Goal: Task Accomplishment & Management: Use online tool/utility

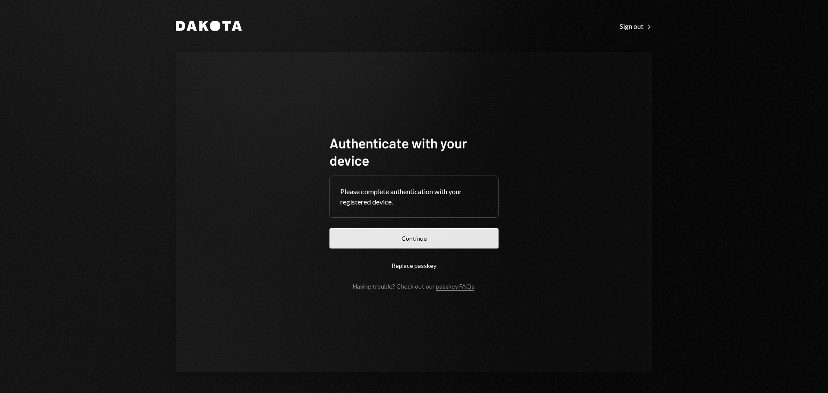
click at [447, 229] on button "Continue" at bounding box center [414, 238] width 169 height 20
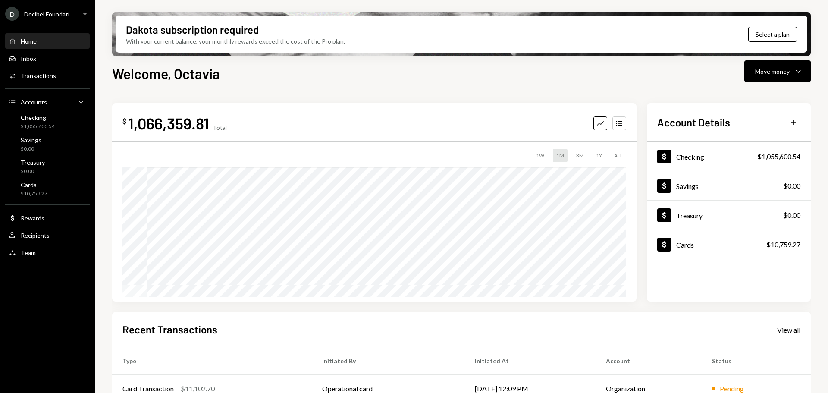
click at [601, 69] on div "Welcome, [PERSON_NAME] Move money Caret Down" at bounding box center [461, 72] width 699 height 19
click at [783, 73] on div "Move money" at bounding box center [772, 71] width 35 height 9
click at [749, 100] on div "Send" at bounding box center [770, 97] width 63 height 9
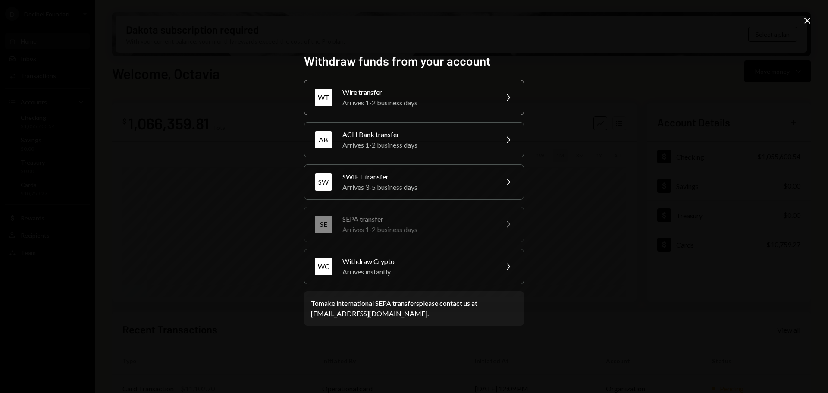
click at [509, 95] on icon "Chevron Right" at bounding box center [508, 97] width 10 height 10
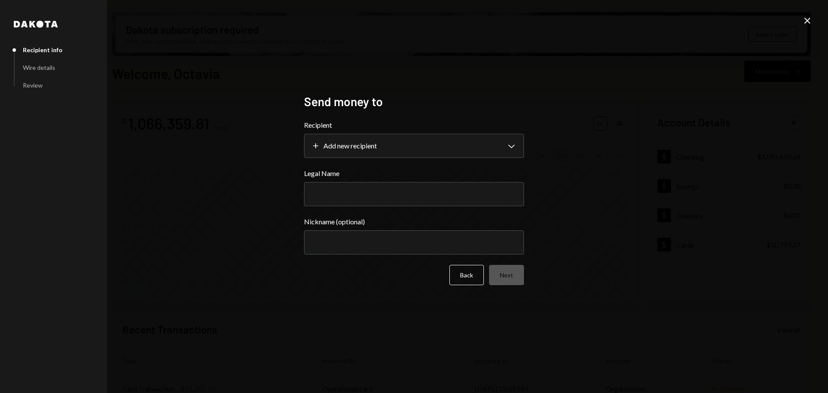
click at [805, 22] on icon "Close" at bounding box center [807, 21] width 10 height 10
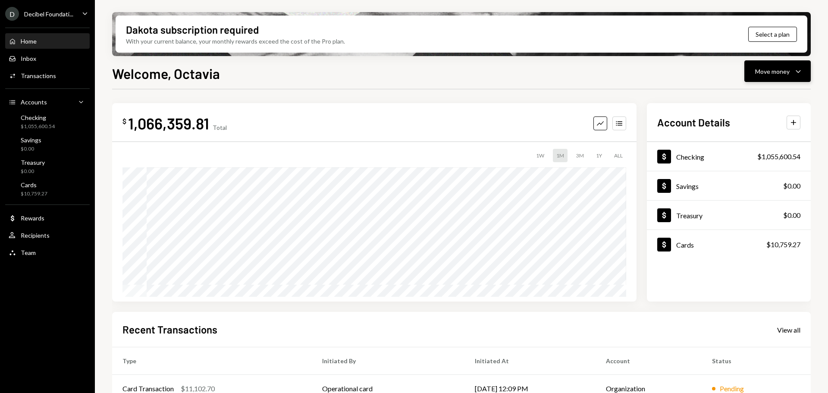
click at [789, 66] on button "Move money Caret Down" at bounding box center [778, 71] width 66 height 22
click at [748, 98] on div "Send" at bounding box center [770, 97] width 63 height 9
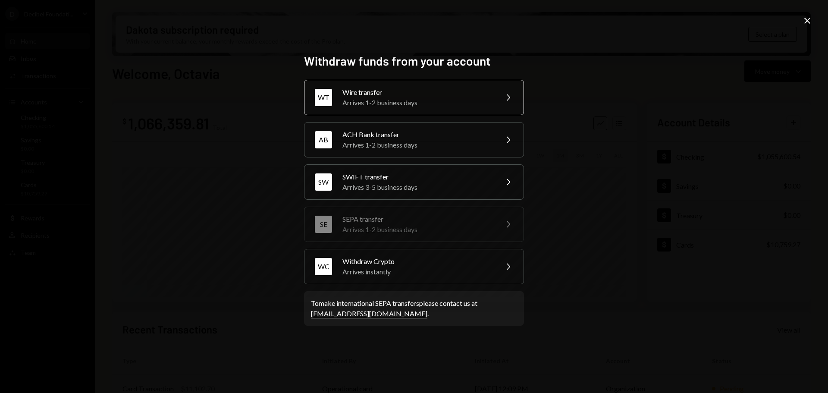
click at [452, 100] on div "Arrives 1-2 business days" at bounding box center [418, 102] width 150 height 10
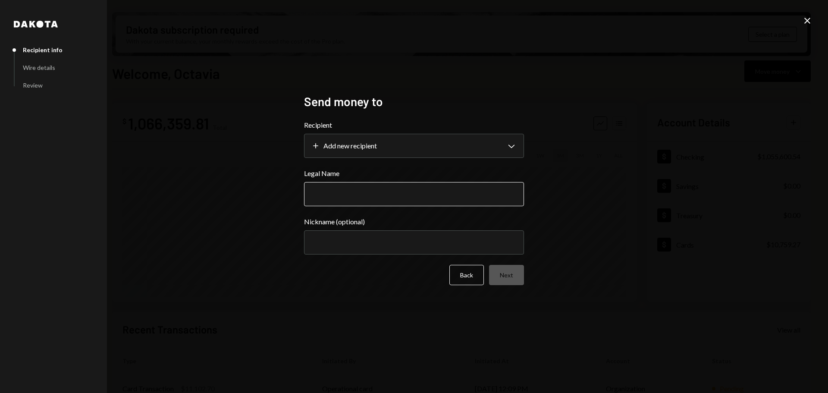
click at [387, 196] on input "Legal Name" at bounding box center [414, 194] width 220 height 24
click at [506, 139] on body "D Decibel Foundati... Caret Down Home Home Inbox Inbox Activities Transactions …" at bounding box center [414, 196] width 828 height 393
click at [508, 123] on label "Recipient" at bounding box center [414, 125] width 220 height 10
click at [805, 19] on icon at bounding box center [808, 21] width 6 height 6
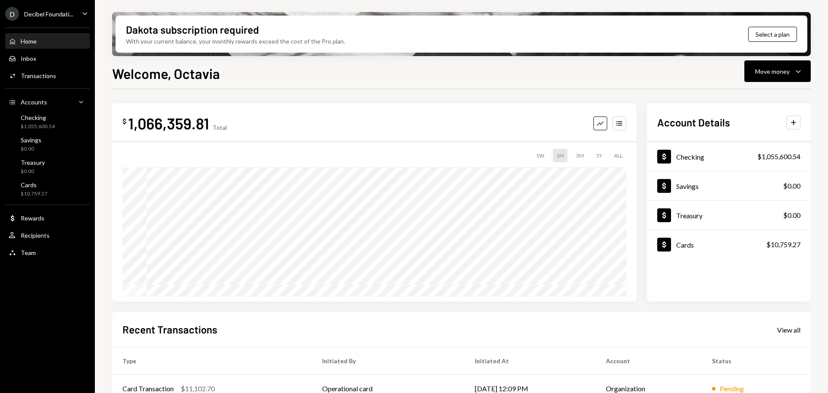
click at [82, 13] on icon "Caret Down" at bounding box center [84, 13] width 9 height 9
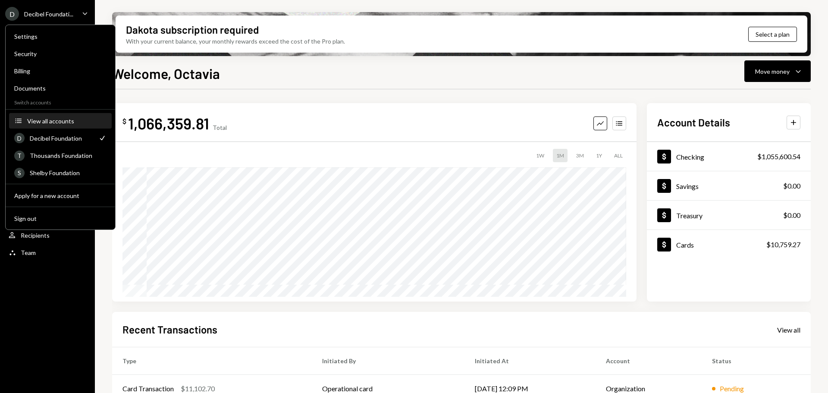
click at [58, 114] on button "Accounts View all accounts" at bounding box center [60, 121] width 103 height 16
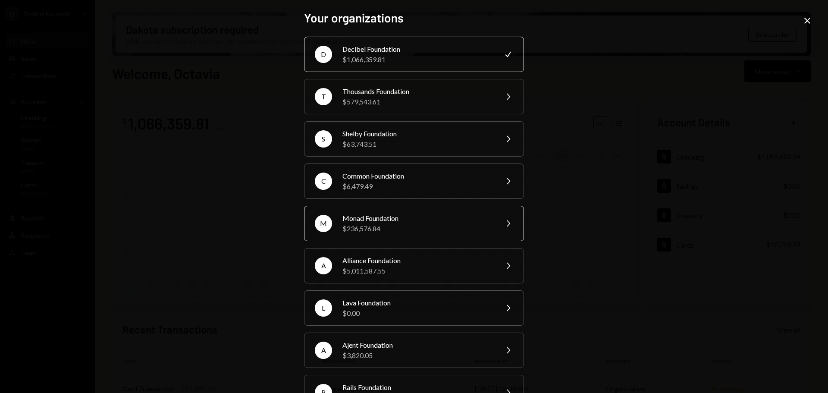
click at [416, 217] on div "Monad Foundation" at bounding box center [418, 218] width 150 height 10
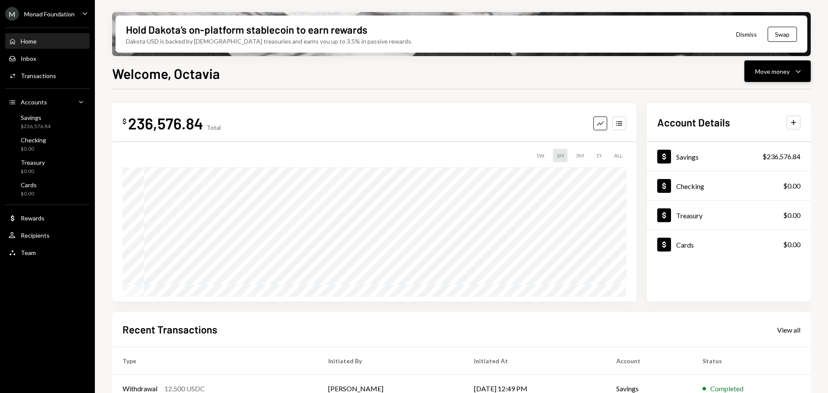
click at [798, 70] on icon "Caret Down" at bounding box center [798, 71] width 10 height 10
click at [740, 97] on div "Send" at bounding box center [770, 97] width 63 height 9
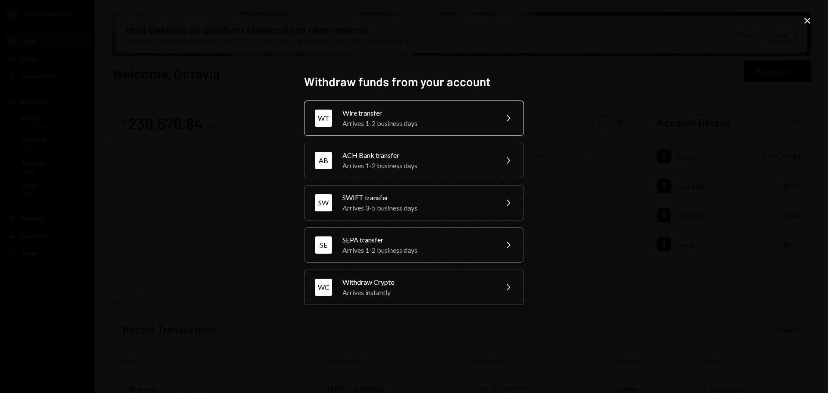
click at [407, 124] on div "Arrives 1-2 business days" at bounding box center [418, 123] width 150 height 10
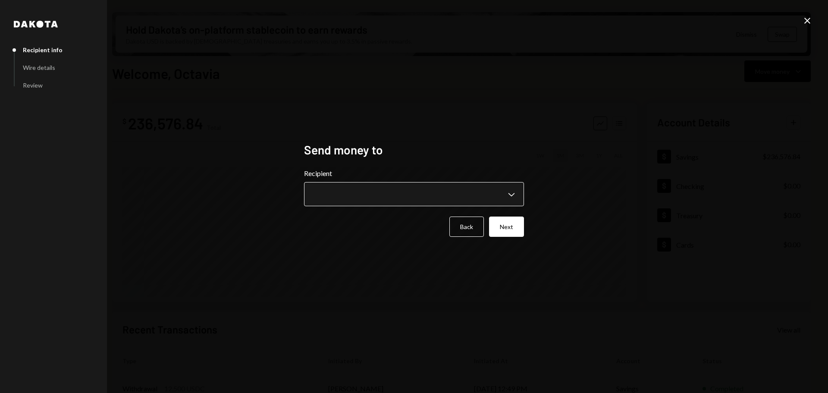
click at [437, 189] on body "M Monad Foundation Caret Down Home Home Inbox Inbox Activities Transactions Acc…" at bounding box center [414, 196] width 828 height 393
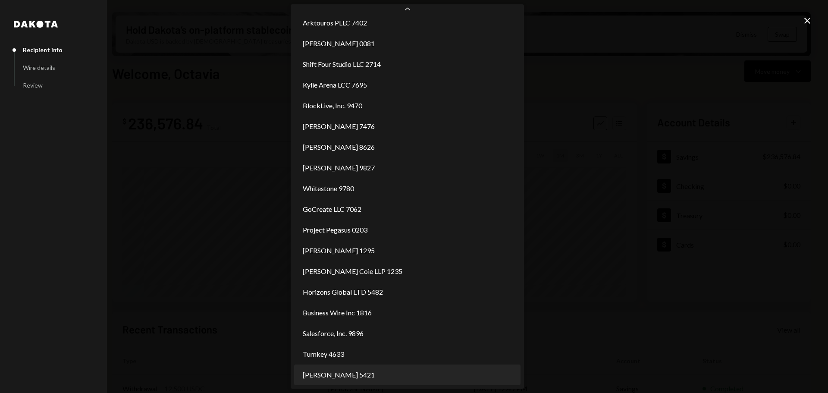
scroll to position [68, 0]
click at [605, 287] on div "**********" at bounding box center [414, 196] width 828 height 393
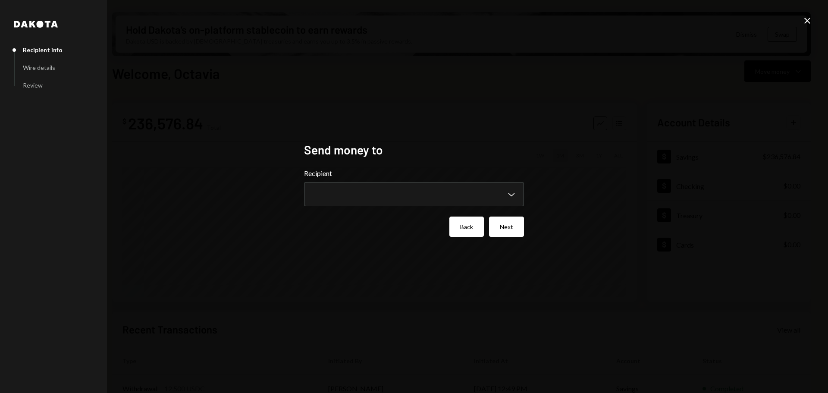
click at [473, 226] on button "Back" at bounding box center [467, 227] width 35 height 20
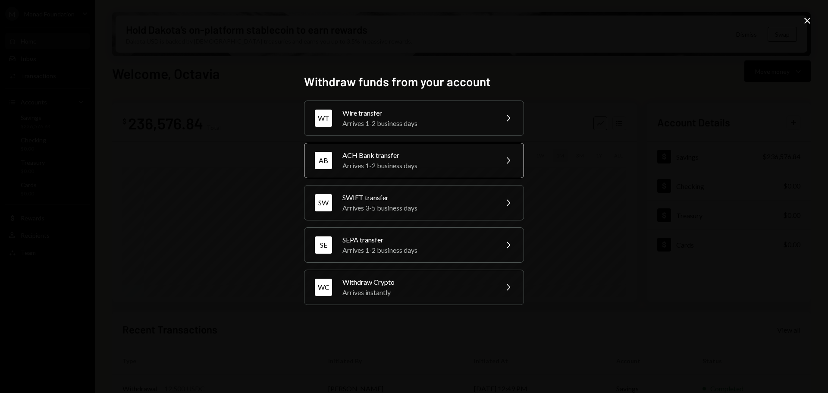
click at [421, 158] on div "ACH Bank transfer" at bounding box center [418, 155] width 150 height 10
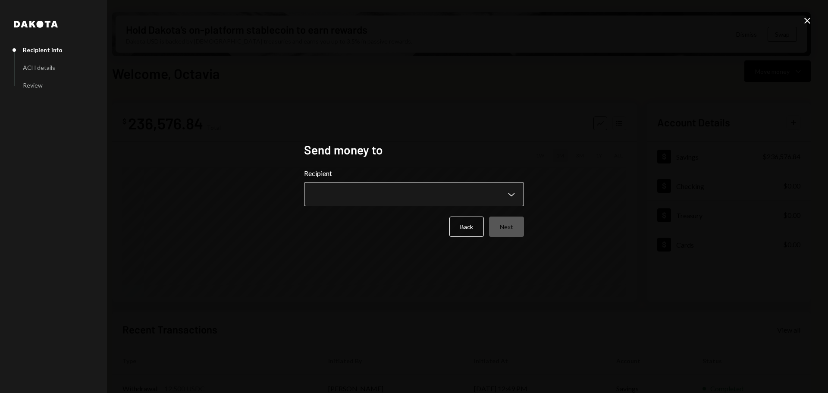
click at [479, 196] on body "M Monad Foundation Caret Down Home Home Inbox Inbox Activities Transactions Acc…" at bounding box center [414, 196] width 828 height 393
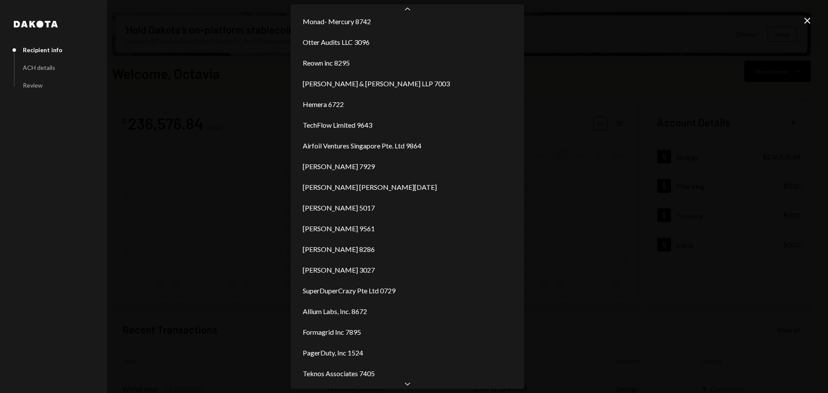
scroll to position [235, 0]
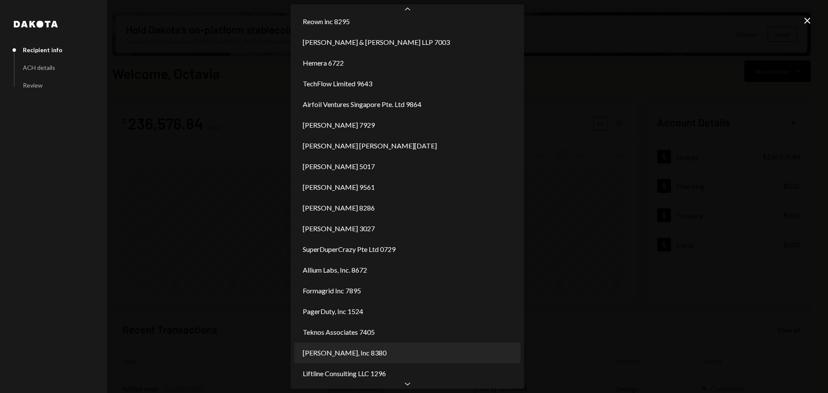
select select "**********"
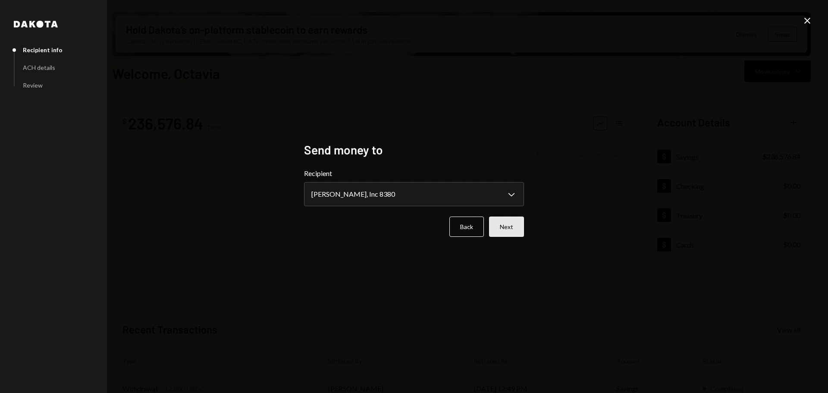
click at [514, 227] on button "Next" at bounding box center [506, 227] width 35 height 20
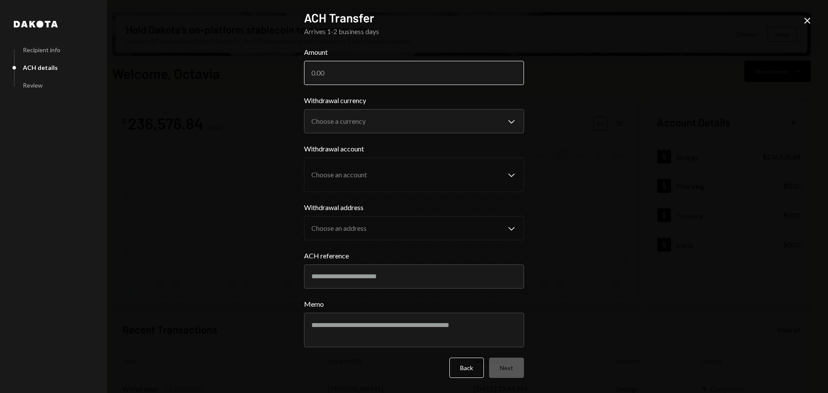
click at [405, 75] on input "Amount" at bounding box center [414, 73] width 220 height 24
paste input "70.97"
type input "70.97"
click at [395, 112] on body "M Monad Foundation Caret Down Home Home Inbox Inbox Activities Transactions Acc…" at bounding box center [414, 196] width 828 height 393
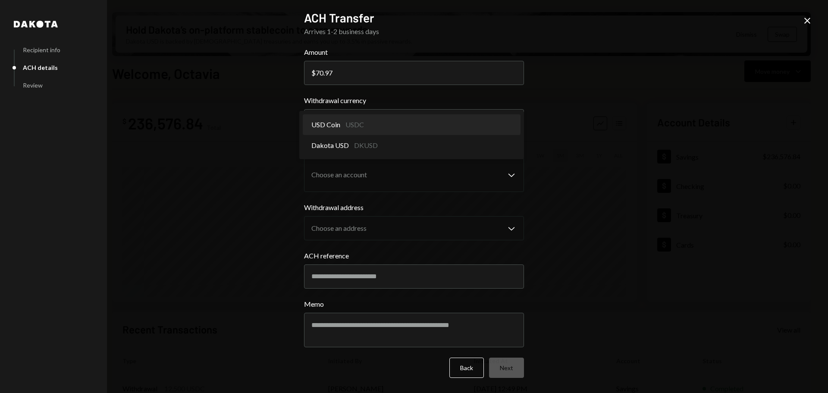
select select "****"
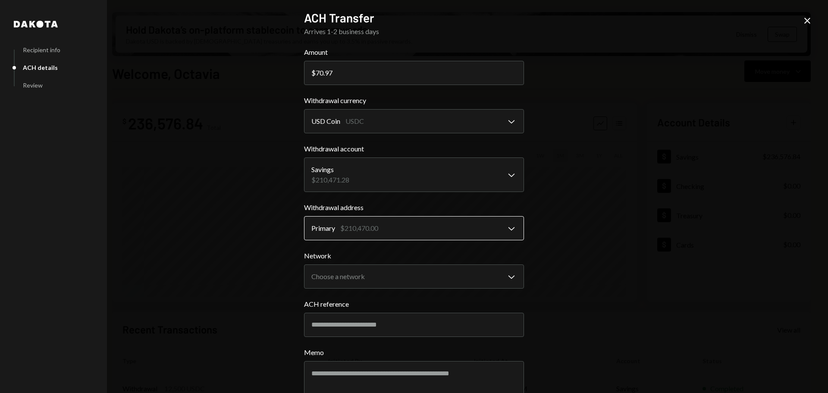
scroll to position [47, 0]
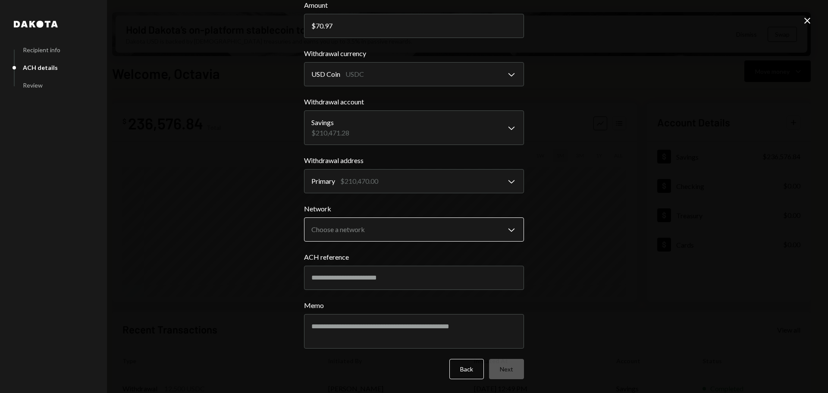
click at [385, 239] on body "M Monad Foundation Caret Down Home Home Inbox Inbox Activities Transactions Acc…" at bounding box center [414, 196] width 828 height 393
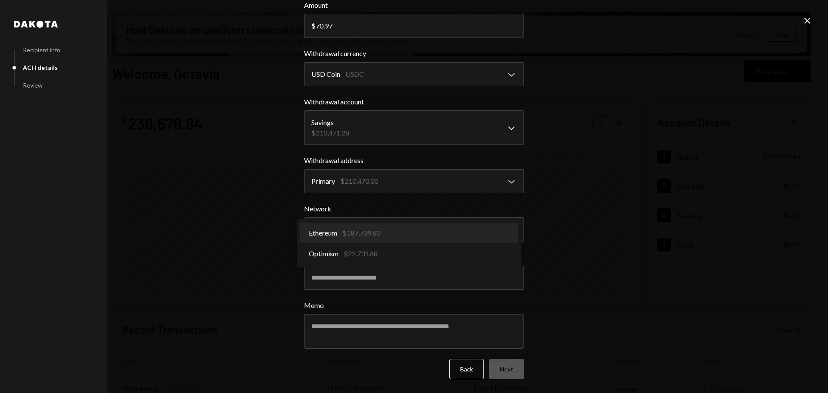
select select "**********"
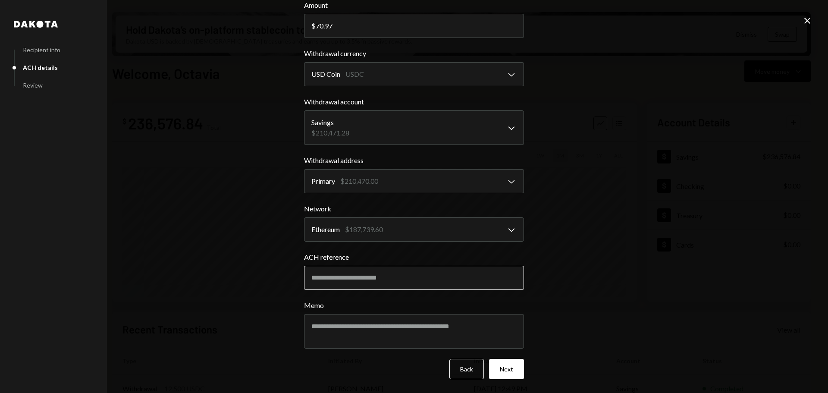
click at [436, 273] on input "ACH reference" at bounding box center [414, 278] width 220 height 24
paste input "**********"
type input "**********"
drag, startPoint x: 371, startPoint y: 320, endPoint x: 390, endPoint y: 300, distance: 27.5
click at [371, 320] on textarea "Memo" at bounding box center [414, 331] width 220 height 35
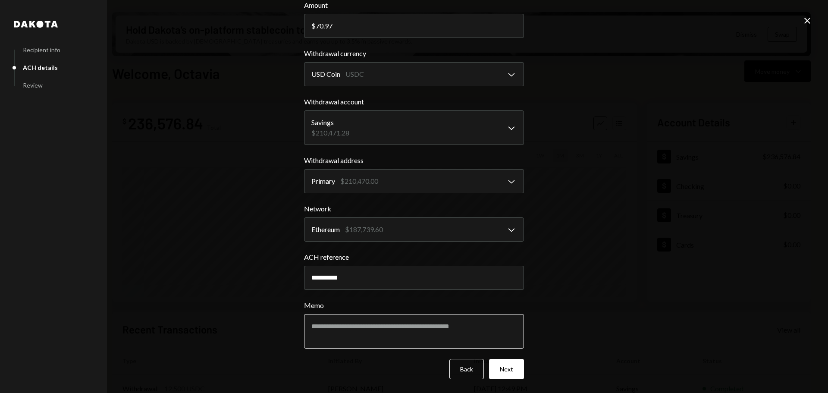
paste textarea "**********"
type textarea "**********"
click at [503, 370] on button "Next" at bounding box center [506, 369] width 35 height 20
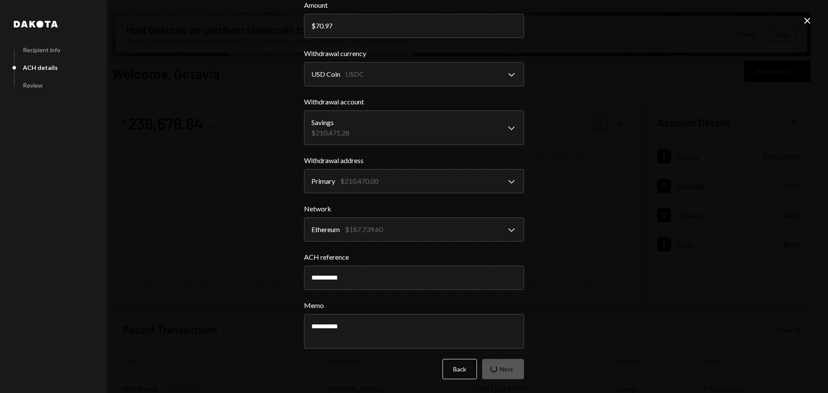
scroll to position [0, 0]
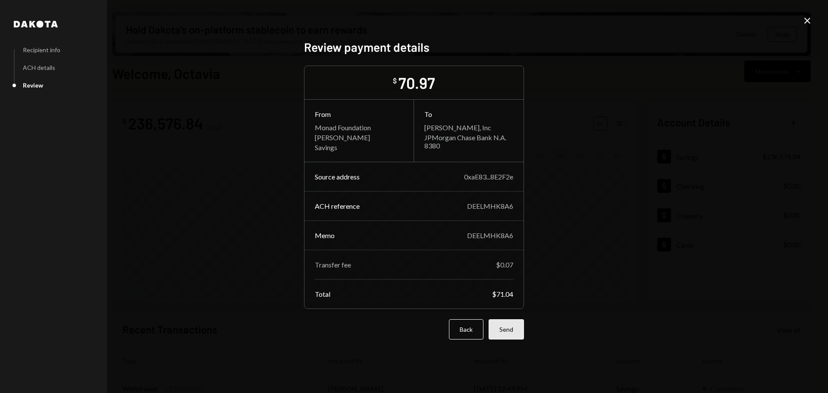
click at [505, 329] on button "Send" at bounding box center [506, 329] width 35 height 20
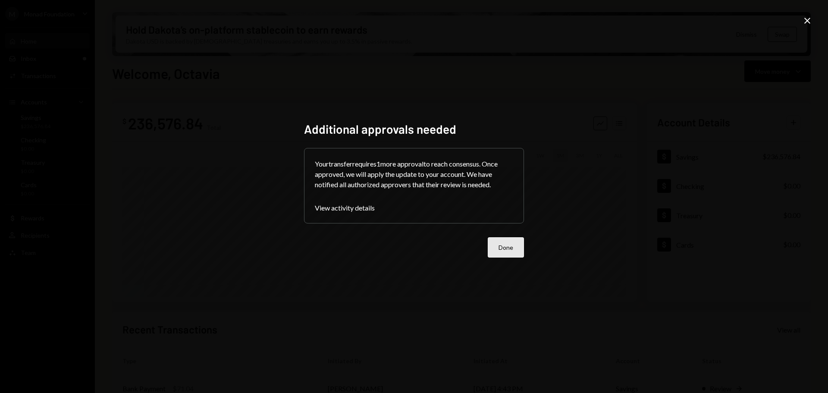
click at [509, 244] on button "Done" at bounding box center [506, 247] width 36 height 20
